Goal: Navigation & Orientation: Find specific page/section

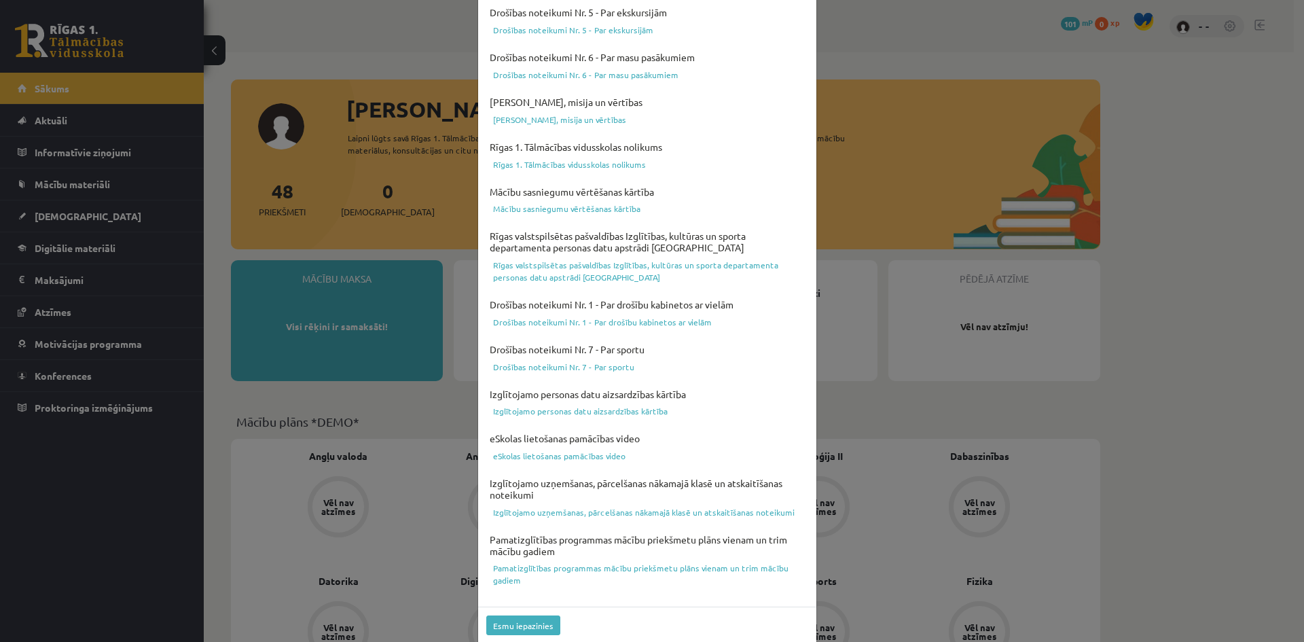
scroll to position [337, 0]
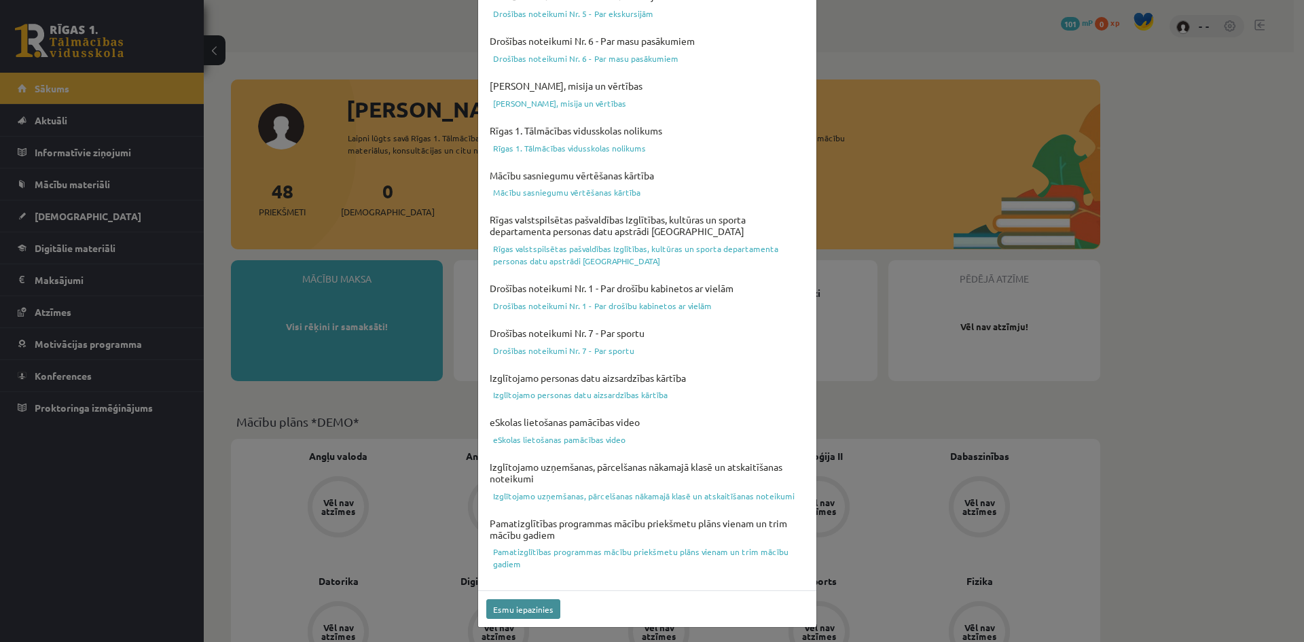
click at [533, 599] on div "Esmu iepazinies" at bounding box center [647, 608] width 338 height 37
click at [532, 602] on button "Esmu iepazinies" at bounding box center [523, 609] width 74 height 20
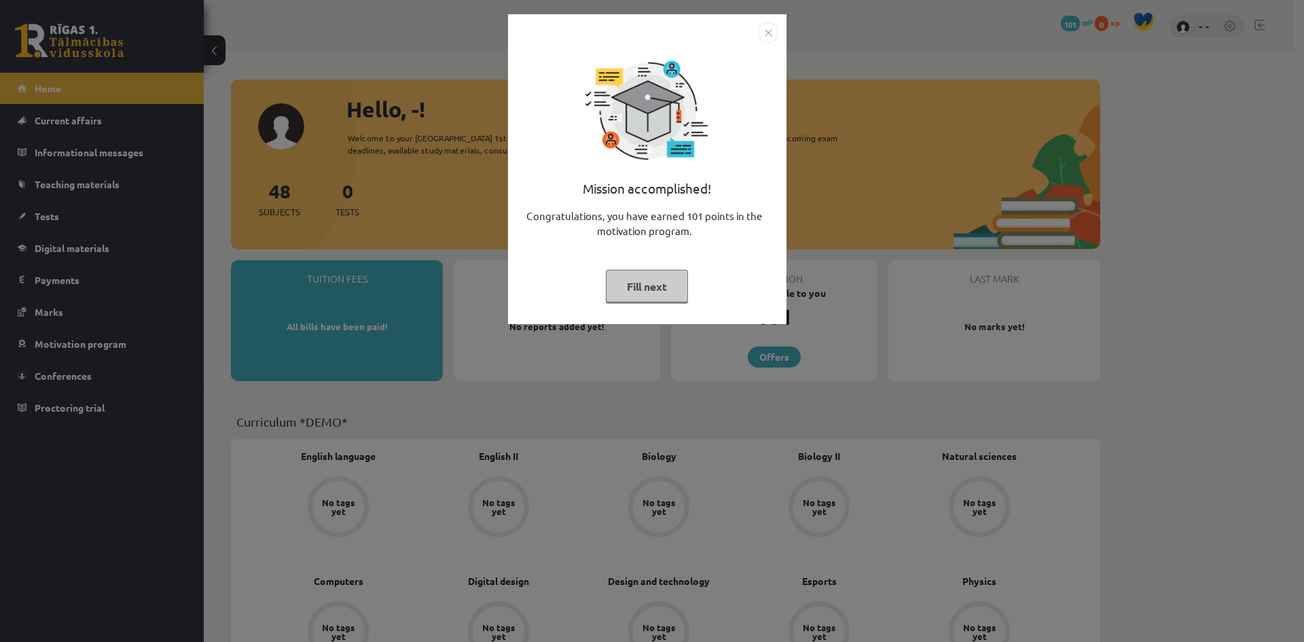
click at [646, 285] on font "Fill next" at bounding box center [647, 286] width 40 height 14
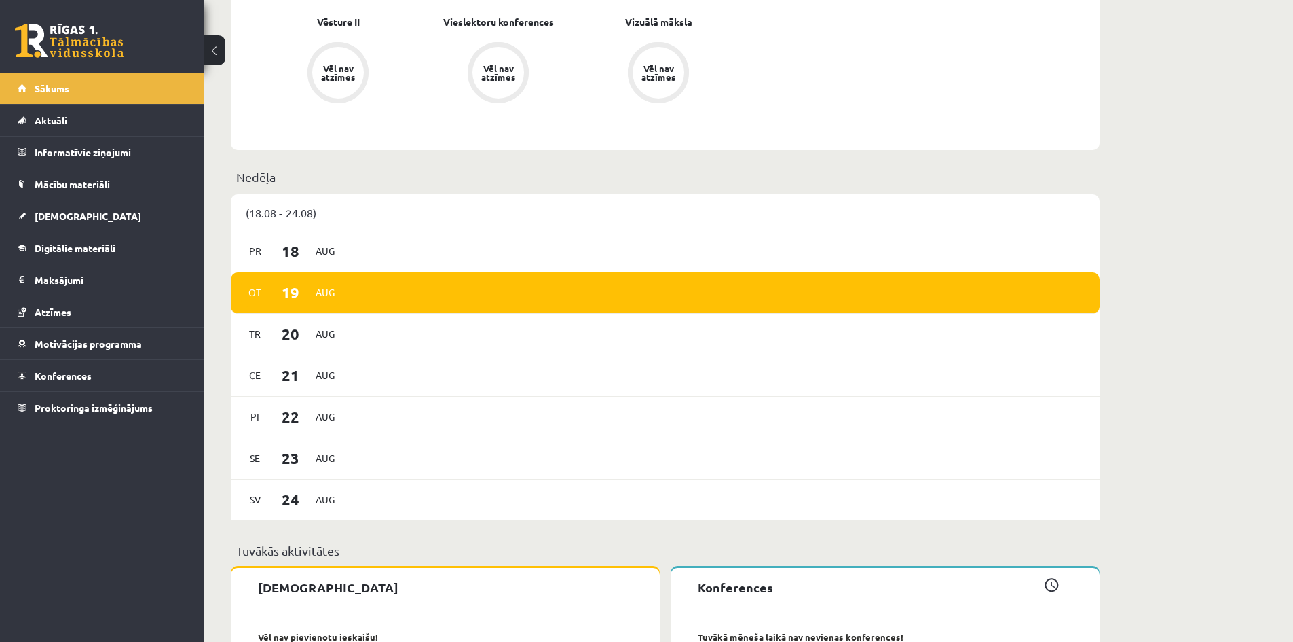
scroll to position [1562, 0]
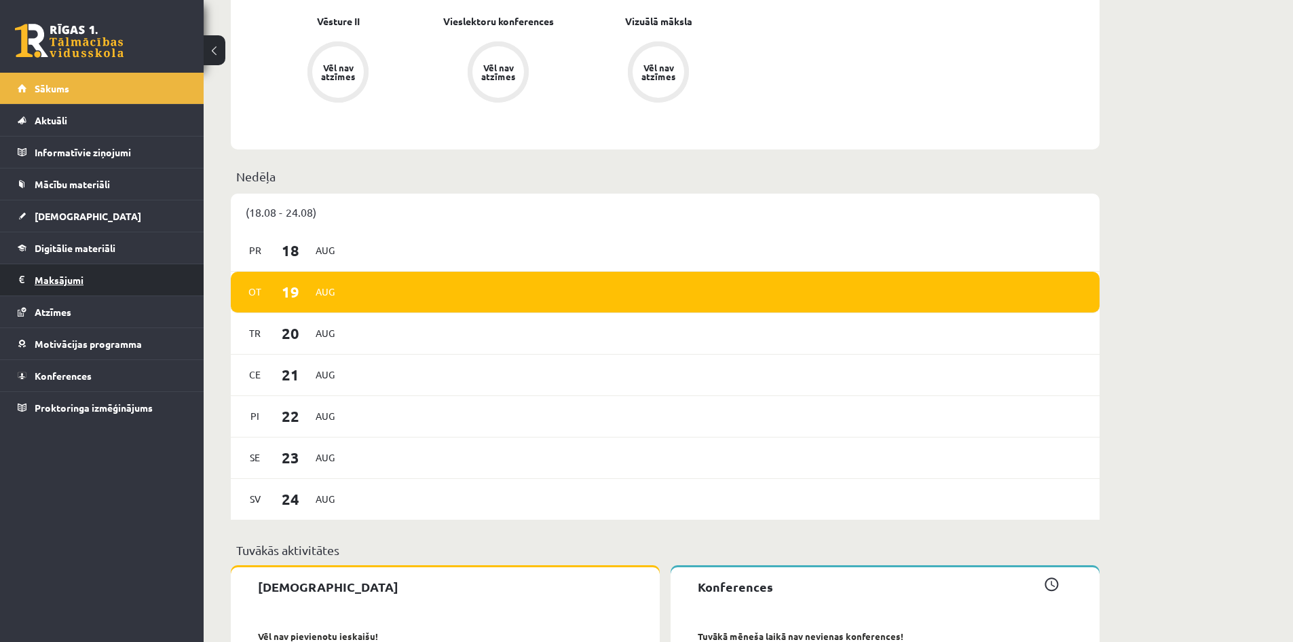
click at [67, 286] on legend "Maksājumi 0" at bounding box center [111, 279] width 152 height 31
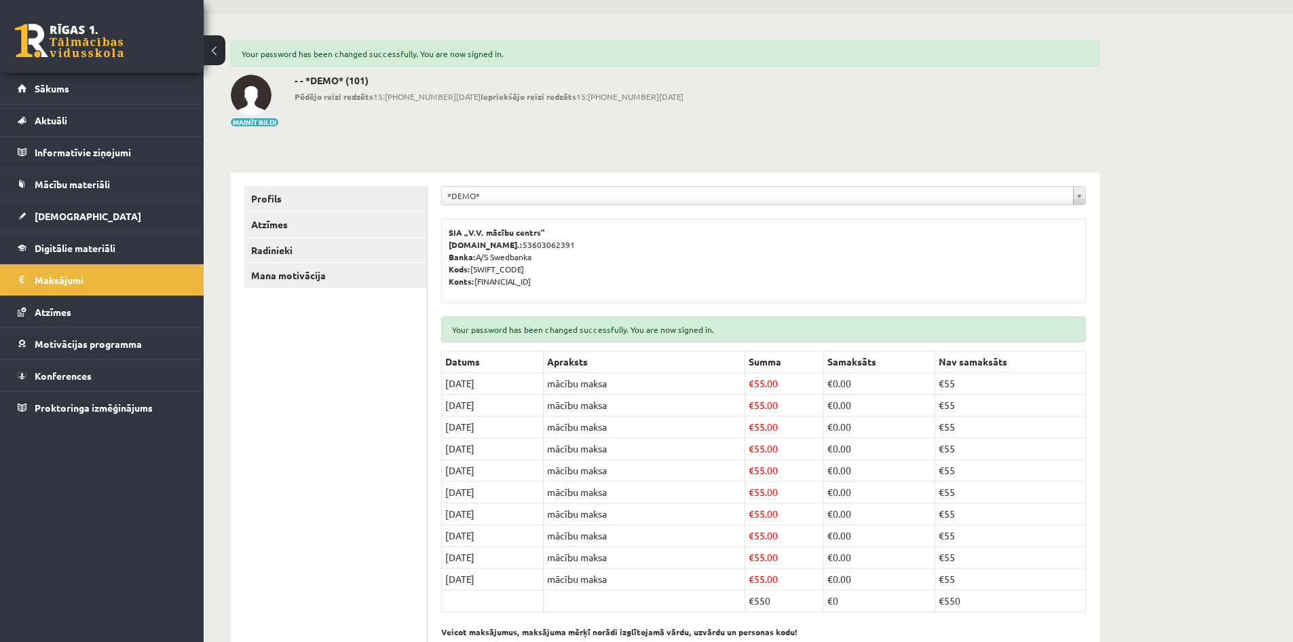
scroll to position [84, 0]
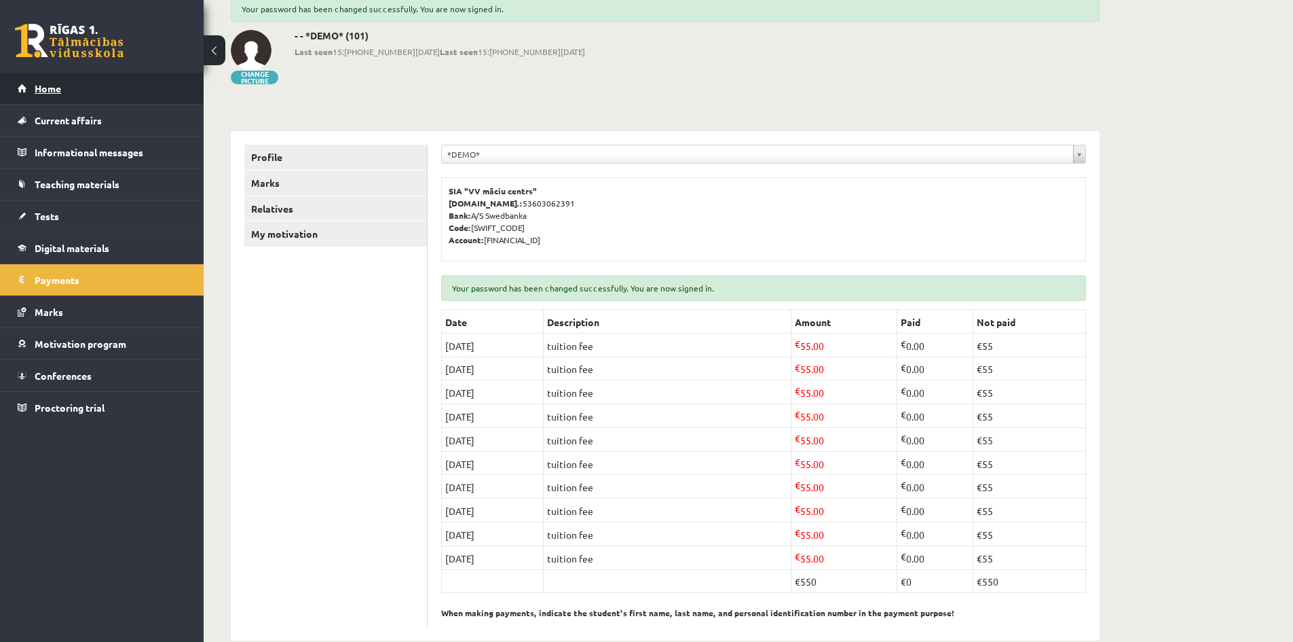
click at [58, 90] on font "Home" at bounding box center [48, 88] width 26 height 12
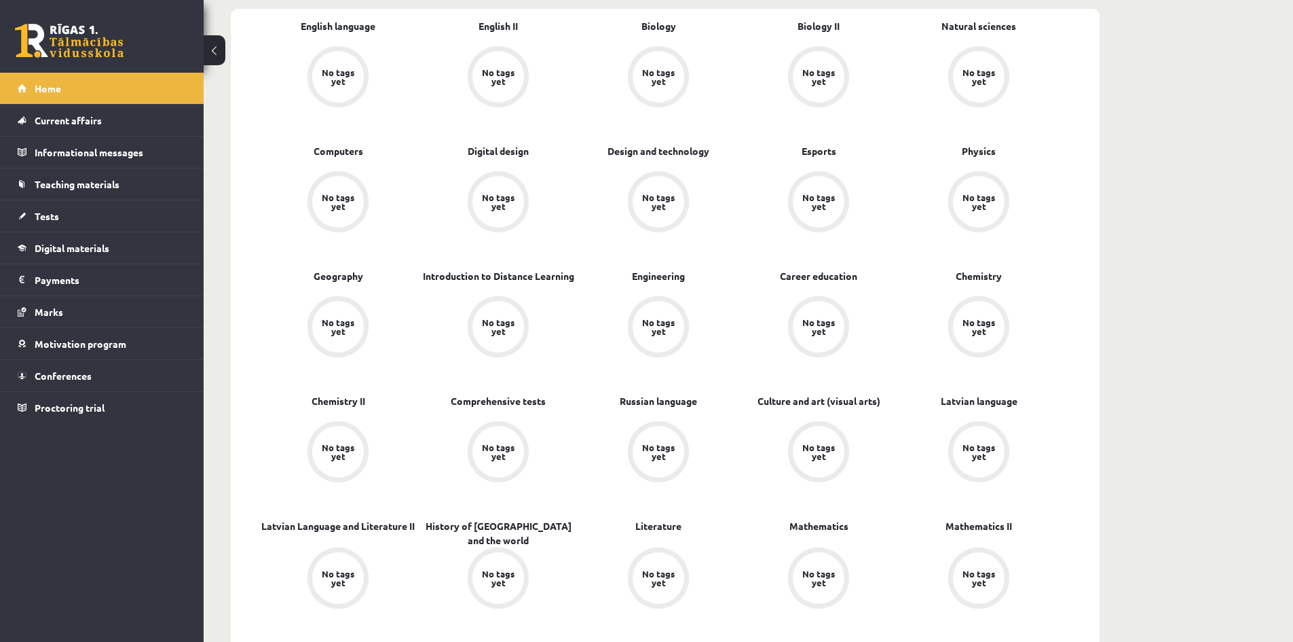
scroll to position [475, 0]
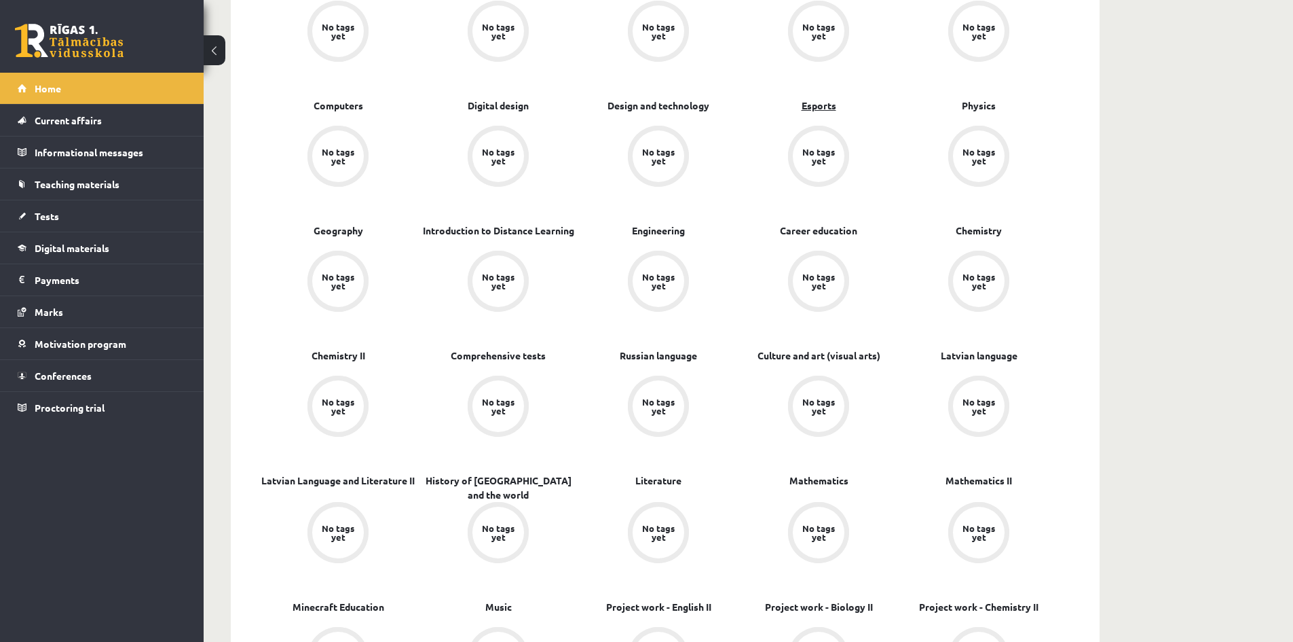
click at [831, 107] on font "Esports" at bounding box center [819, 105] width 35 height 12
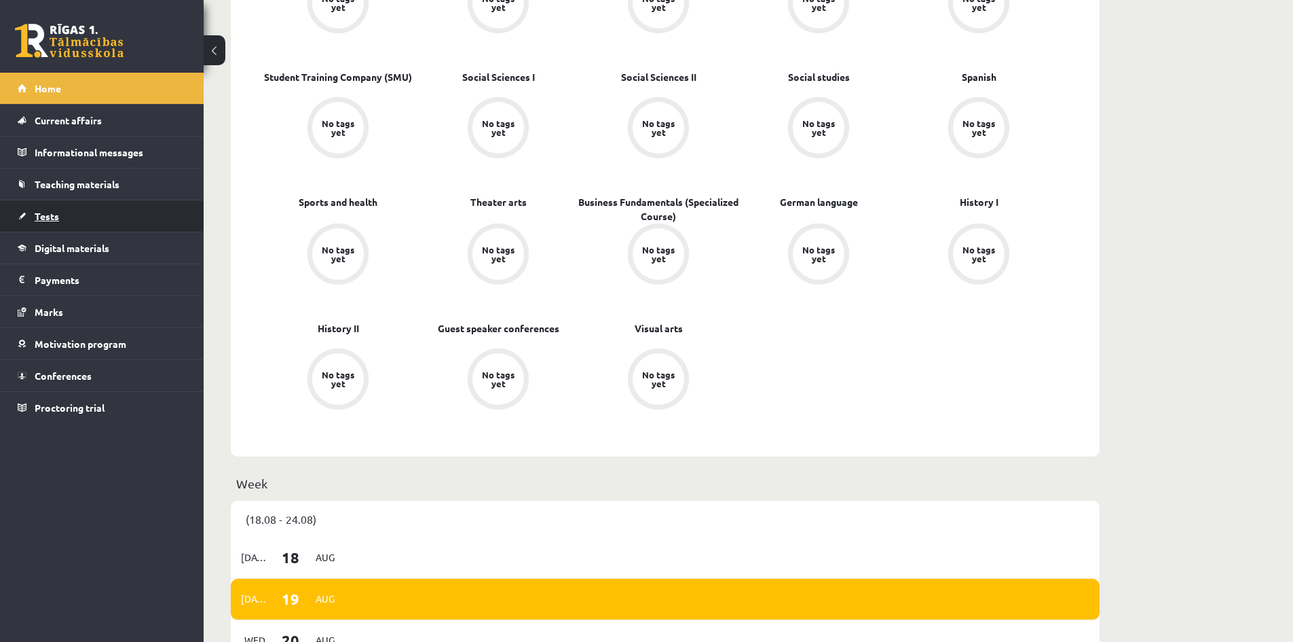
scroll to position [1252, 0]
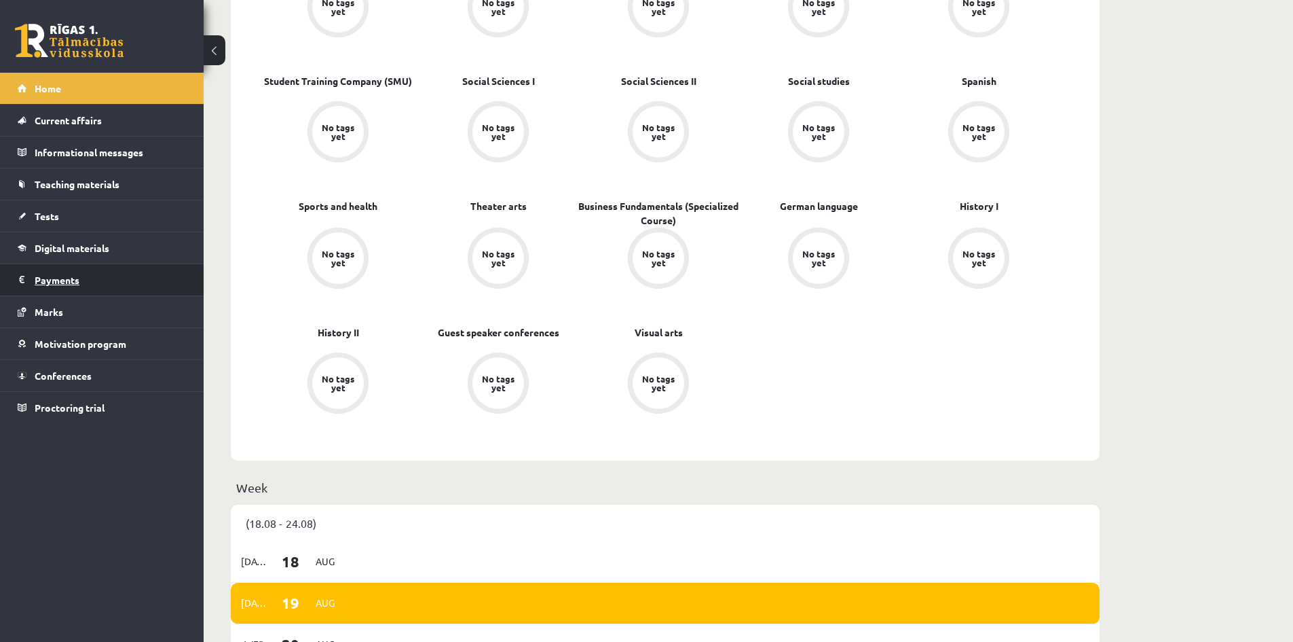
click at [52, 285] on legend "Payments 0" at bounding box center [111, 279] width 152 height 31
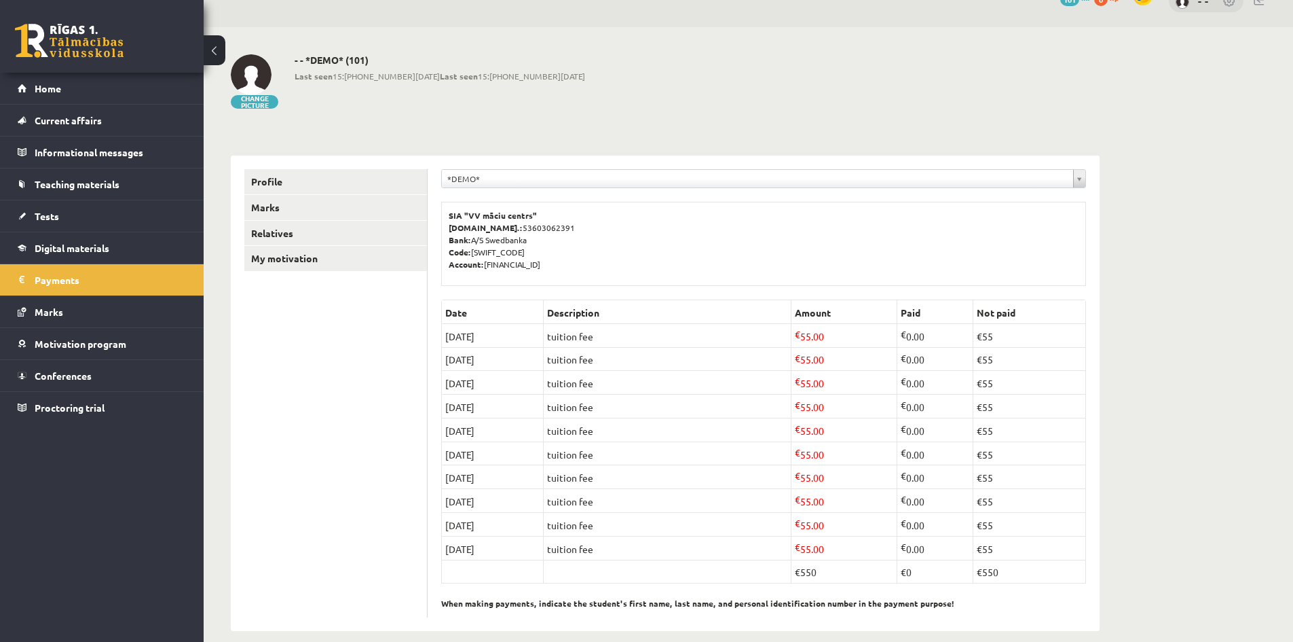
scroll to position [29, 0]
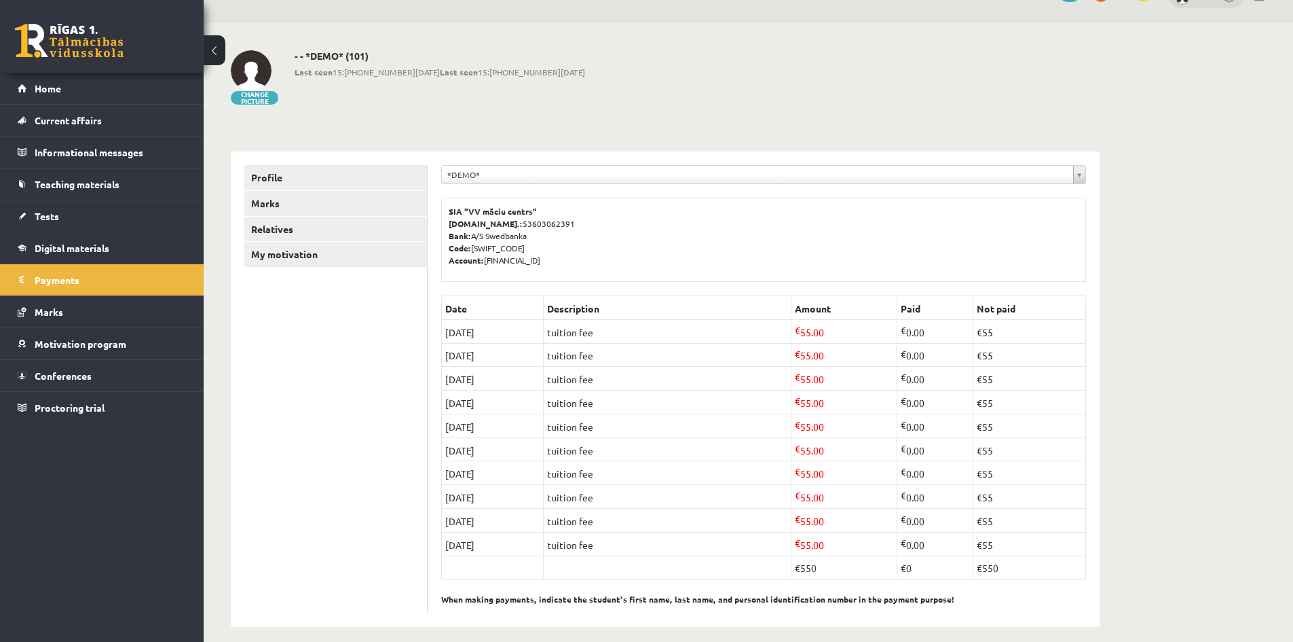
drag, startPoint x: 795, startPoint y: 560, endPoint x: 813, endPoint y: 560, distance: 17.7
click at [813, 562] on font "€550" at bounding box center [806, 568] width 22 height 12
click at [805, 562] on font "€550" at bounding box center [806, 568] width 22 height 12
drag, startPoint x: 817, startPoint y: 557, endPoint x: 794, endPoint y: 559, distance: 22.5
click at [794, 559] on td "€550" at bounding box center [845, 567] width 106 height 24
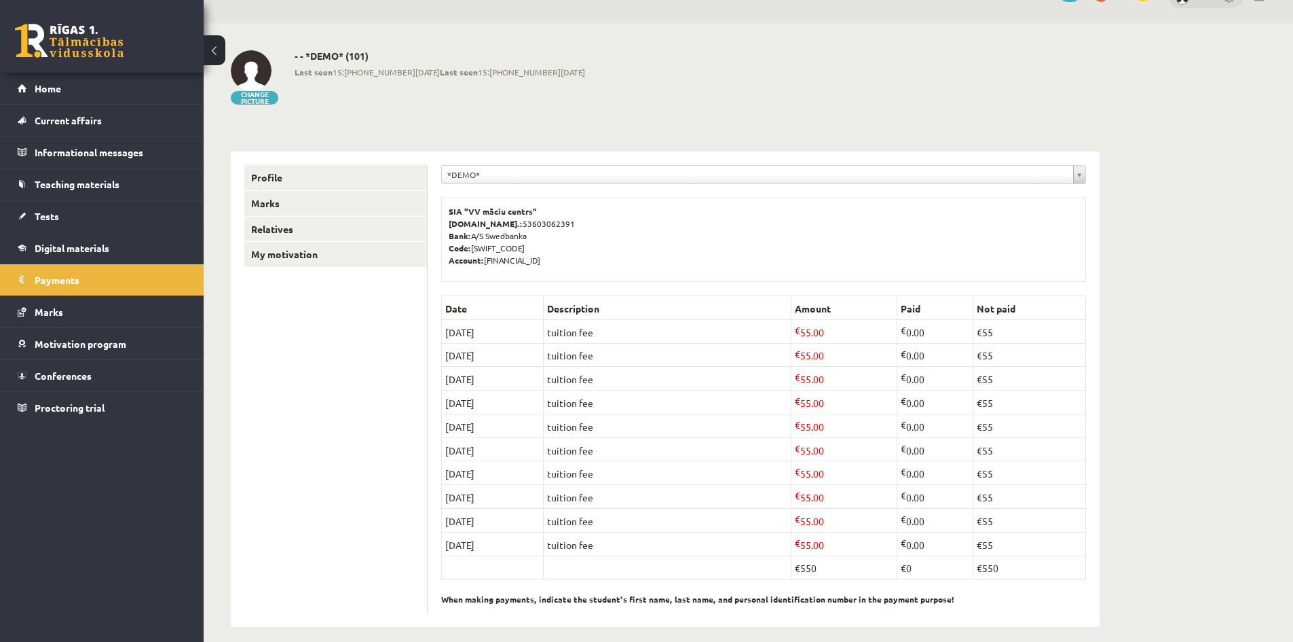
click at [803, 562] on font "€550" at bounding box center [806, 568] width 22 height 12
click at [54, 94] on link "Home" at bounding box center [102, 88] width 169 height 31
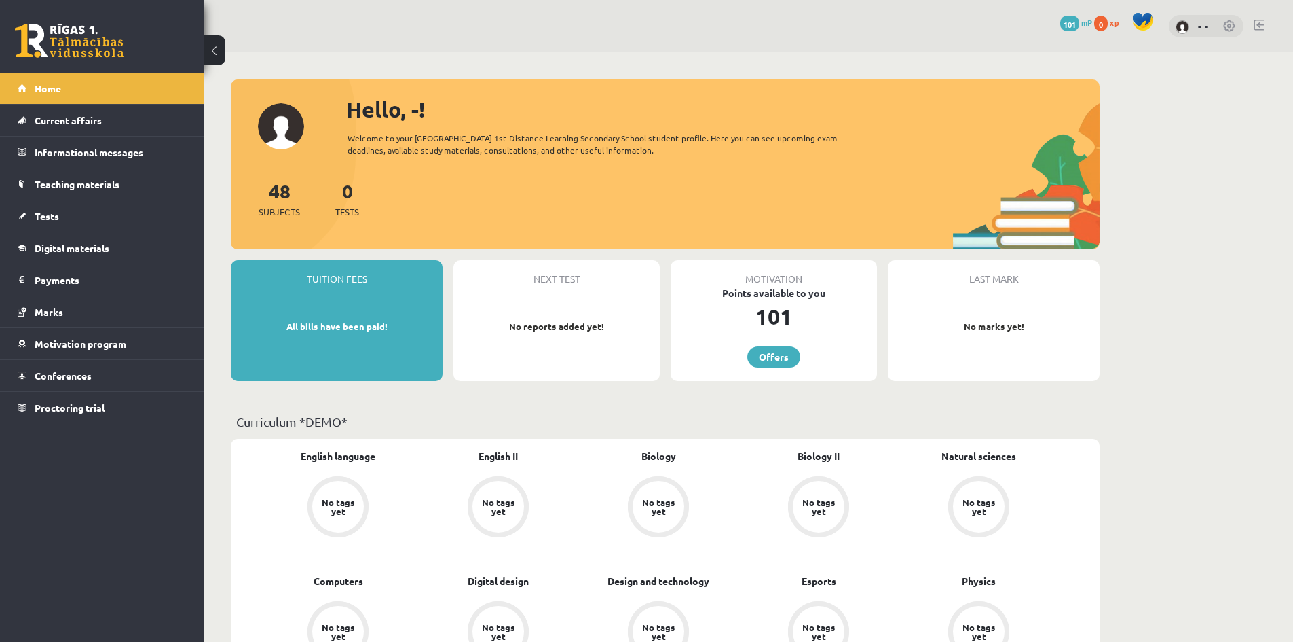
scroll to position [407, 0]
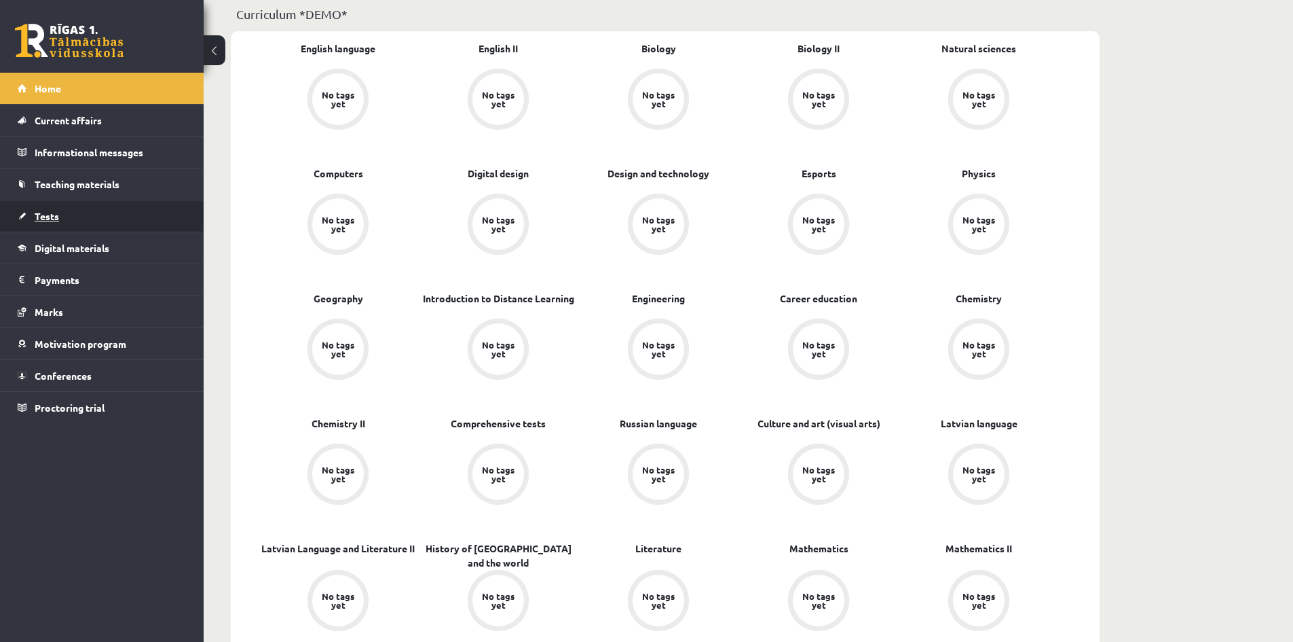
click at [53, 209] on link "Tests" at bounding box center [102, 215] width 169 height 31
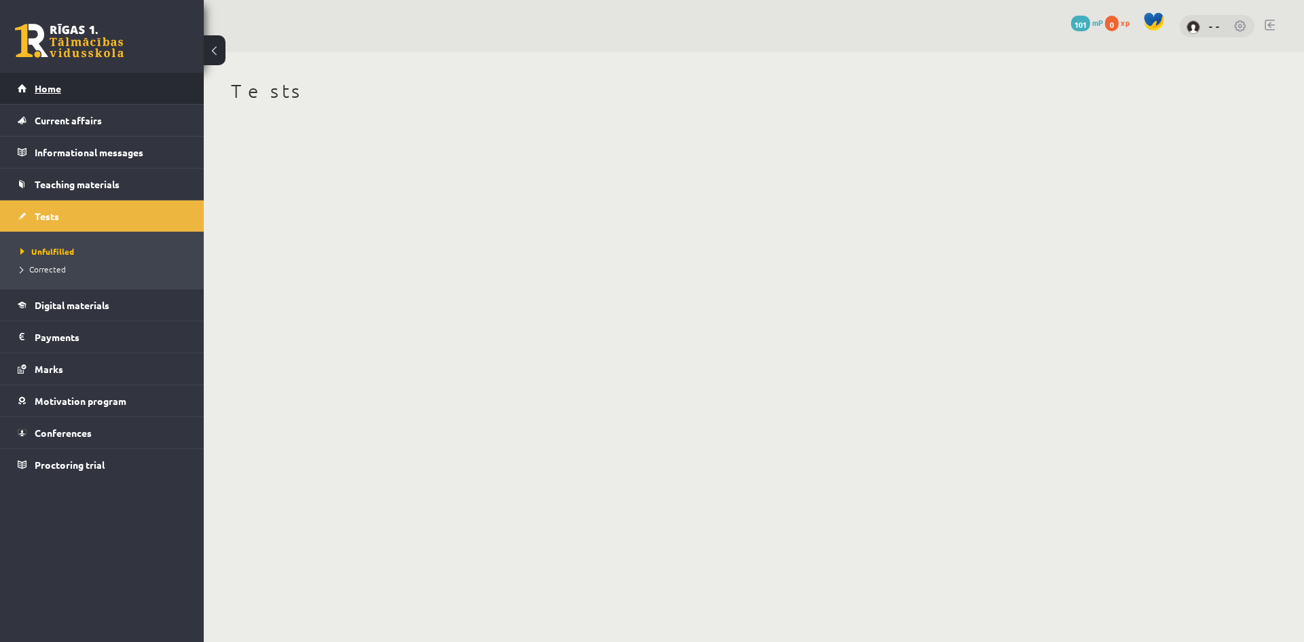
click at [43, 90] on font "Home" at bounding box center [48, 88] width 26 height 12
